Goal: Manage account settings

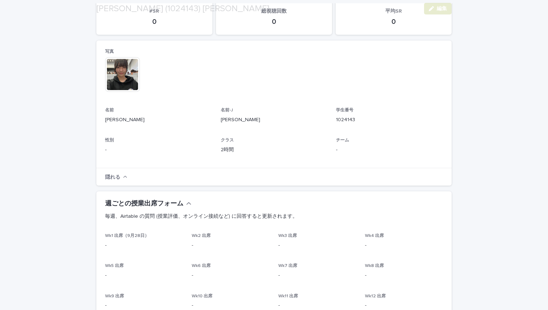
scroll to position [81, 0]
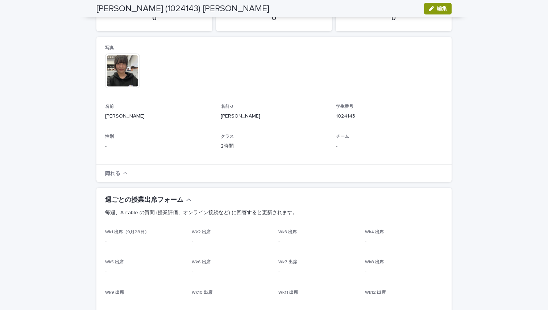
click at [112, 116] on font "[PERSON_NAME]" at bounding box center [124, 116] width 39 height 5
click at [114, 116] on font "[PERSON_NAME]" at bounding box center [124, 116] width 39 height 5
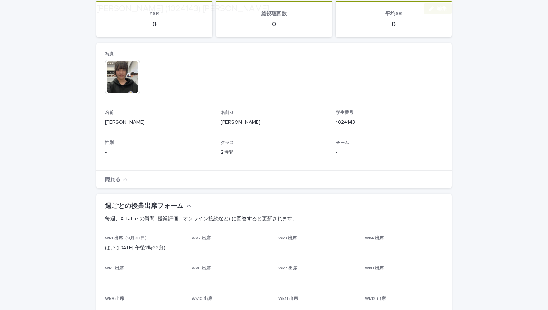
scroll to position [80, 0]
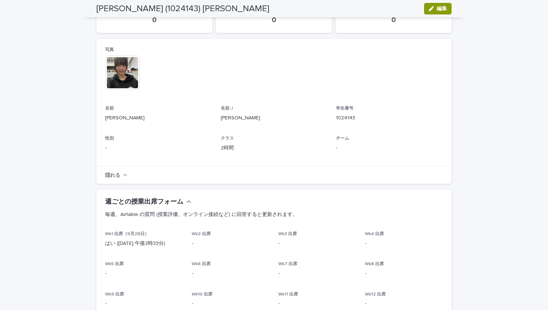
click at [332, 148] on div "写真 このファイルを開くことができません ファイルをダウンロード 名前 [PERSON_NAME] 名前-[PERSON_NAME] 学生番号 1024143…" at bounding box center [274, 102] width 338 height 110
click at [338, 148] on p "-" at bounding box center [389, 148] width 107 height 8
click at [431, 7] on icon "button" at bounding box center [430, 8] width 5 height 5
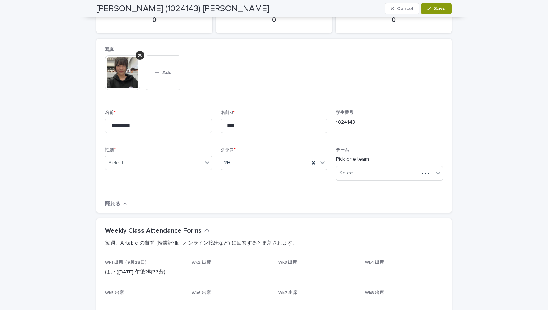
scroll to position [94, 0]
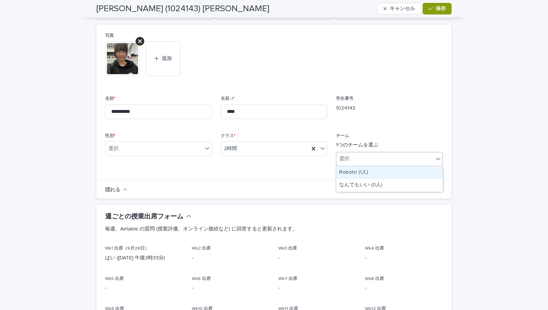
click at [357, 154] on div "選択..." at bounding box center [384, 159] width 97 height 12
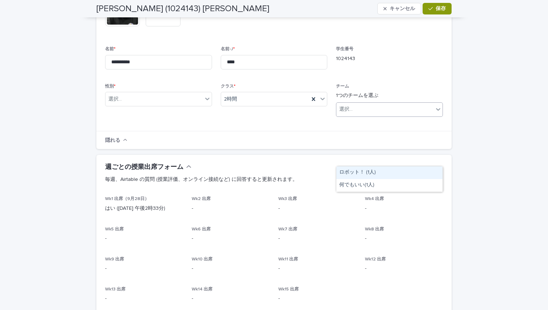
scroll to position [142, 0]
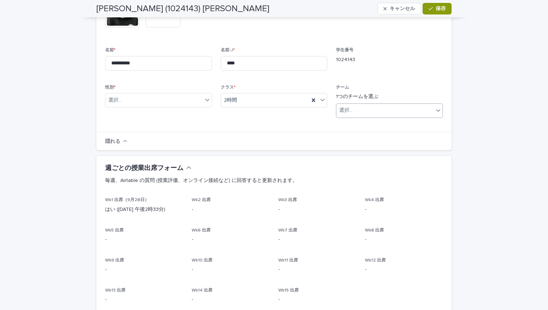
click at [372, 109] on div "選択..." at bounding box center [384, 111] width 97 height 12
click at [396, 107] on div "選択..." at bounding box center [384, 111] width 97 height 12
